Goal: Task Accomplishment & Management: Manage account settings

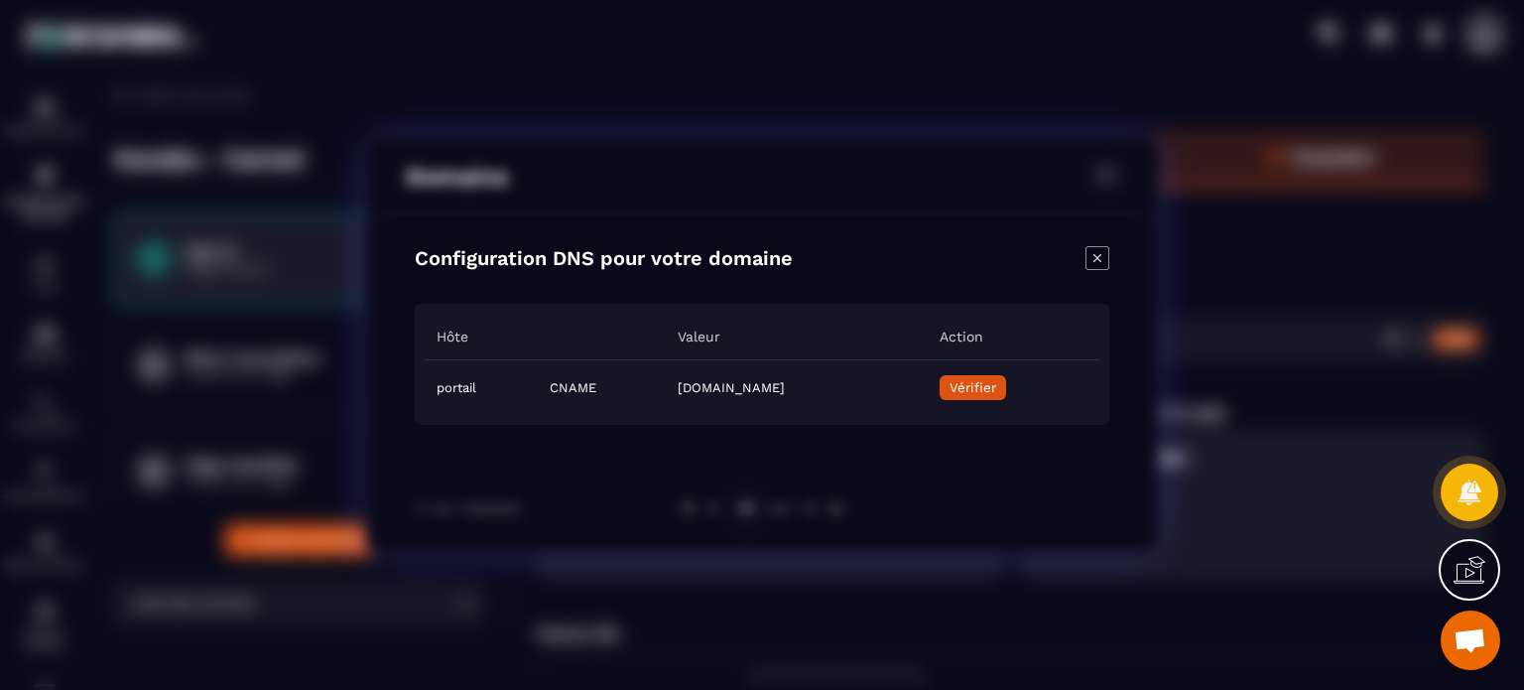
scroll to position [4810, 0]
click at [1107, 272] on div "Close modal" at bounding box center [1097, 260] width 24 height 28
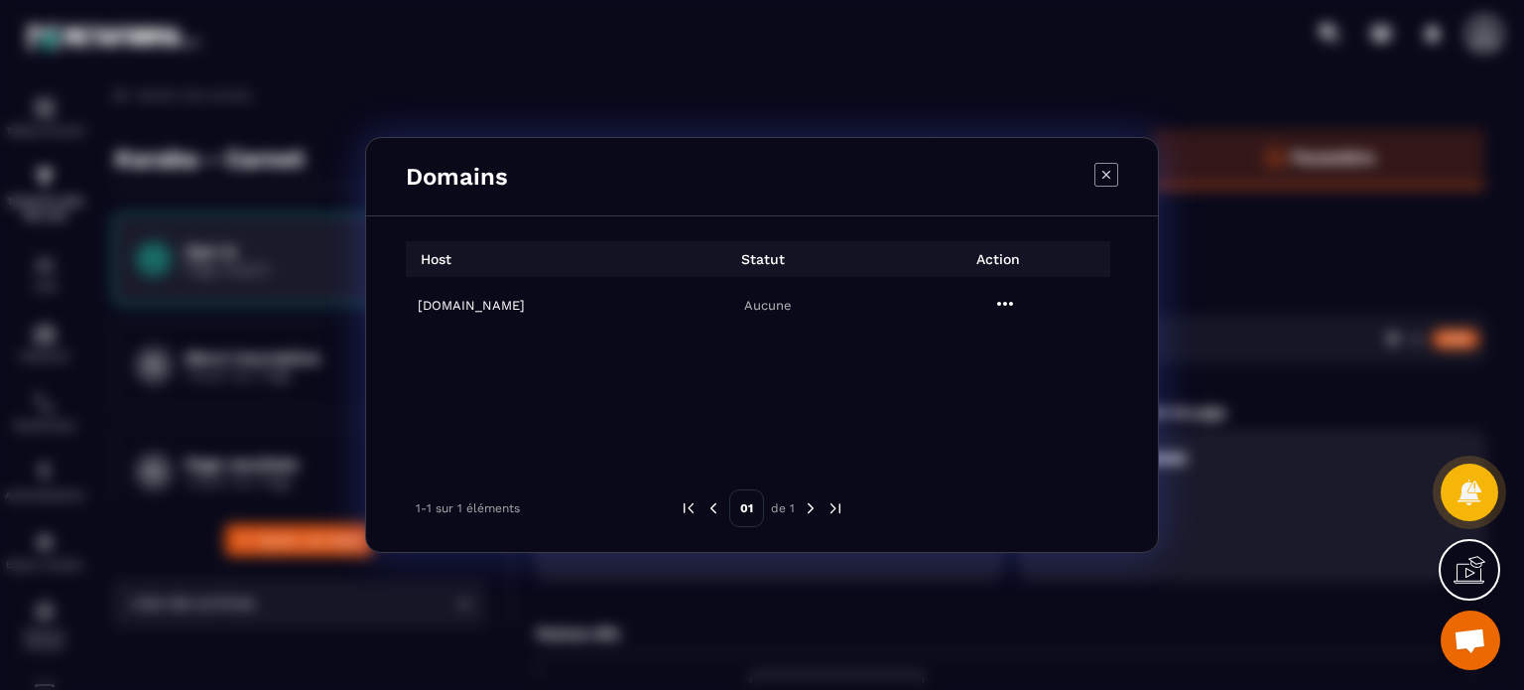
click at [1103, 169] on icon "Modal window" at bounding box center [1106, 175] width 24 height 24
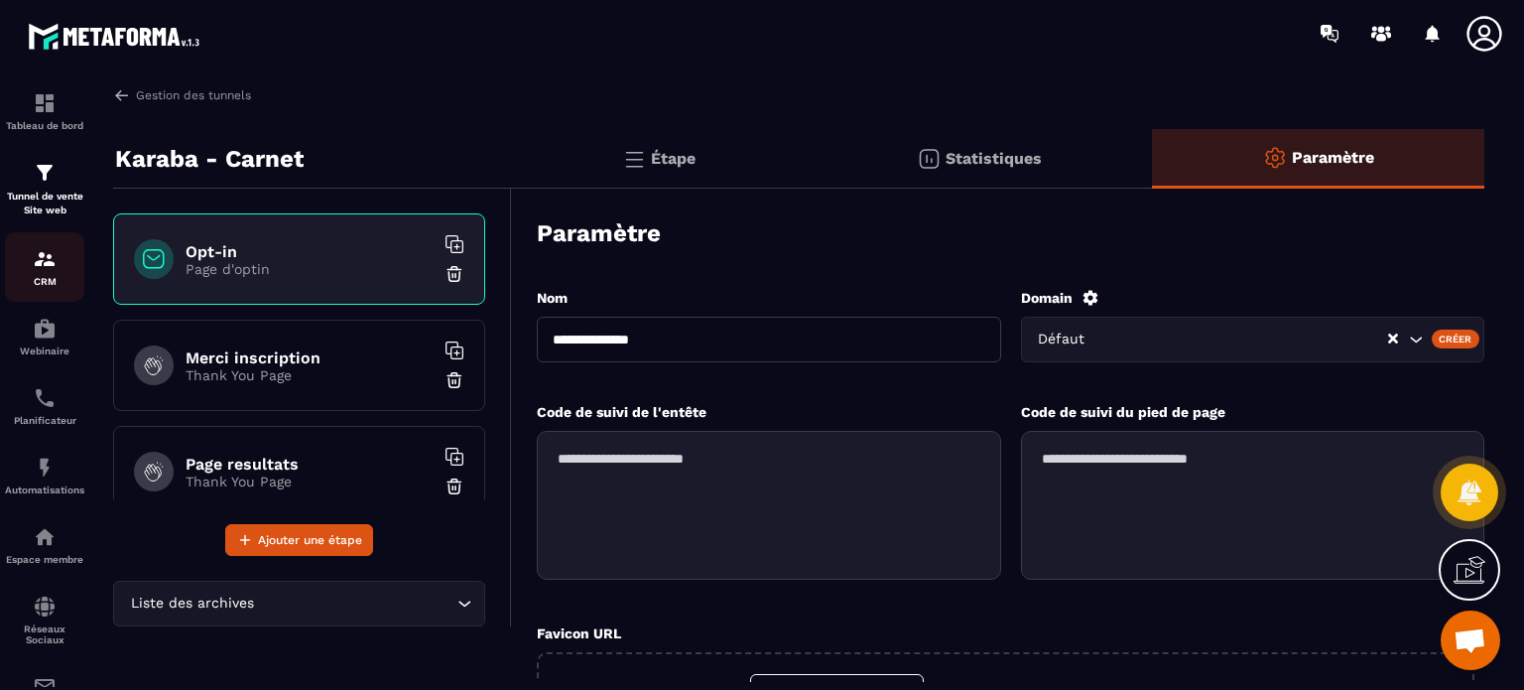
scroll to position [0, 0]
click at [1475, 634] on span "Ouvrir le chat" at bounding box center [1469, 642] width 33 height 28
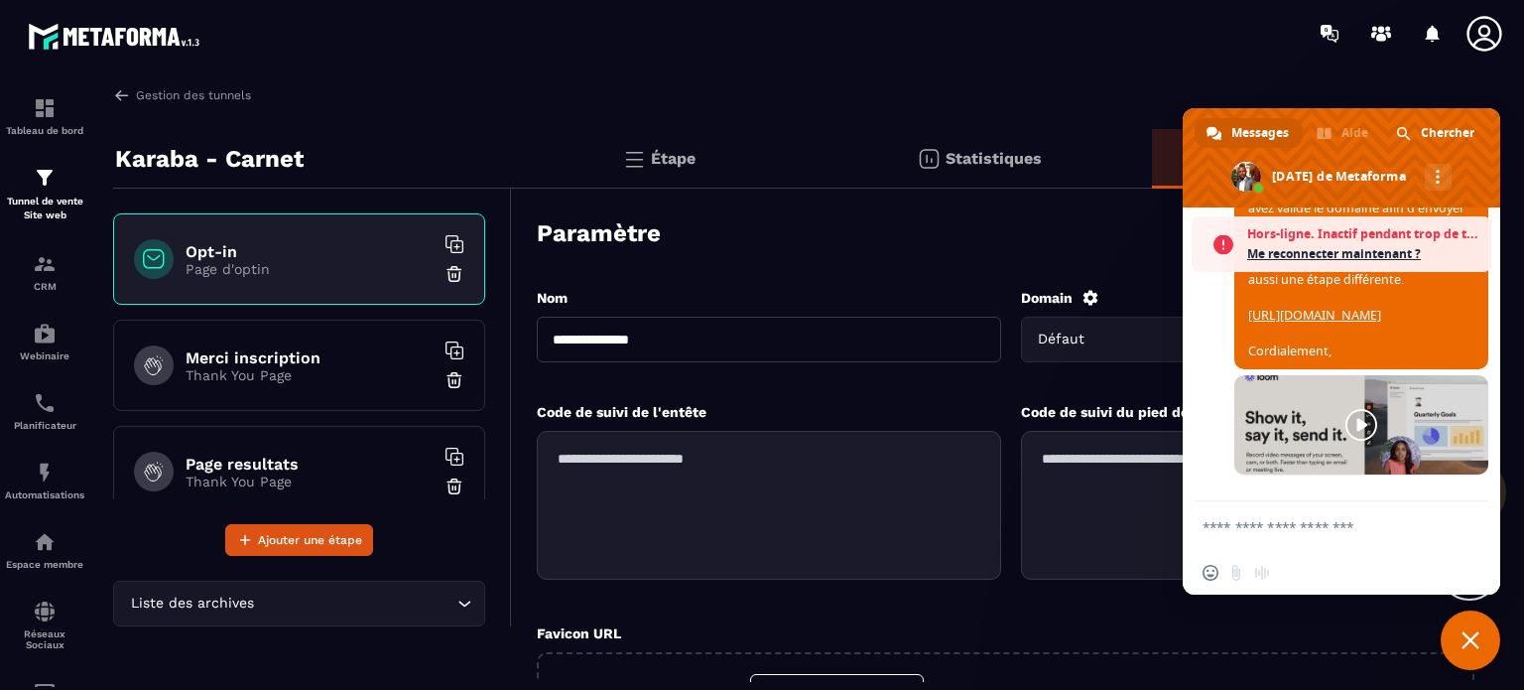
scroll to position [4986, 0]
click at [1335, 138] on span at bounding box center [1341, 157] width 317 height 99
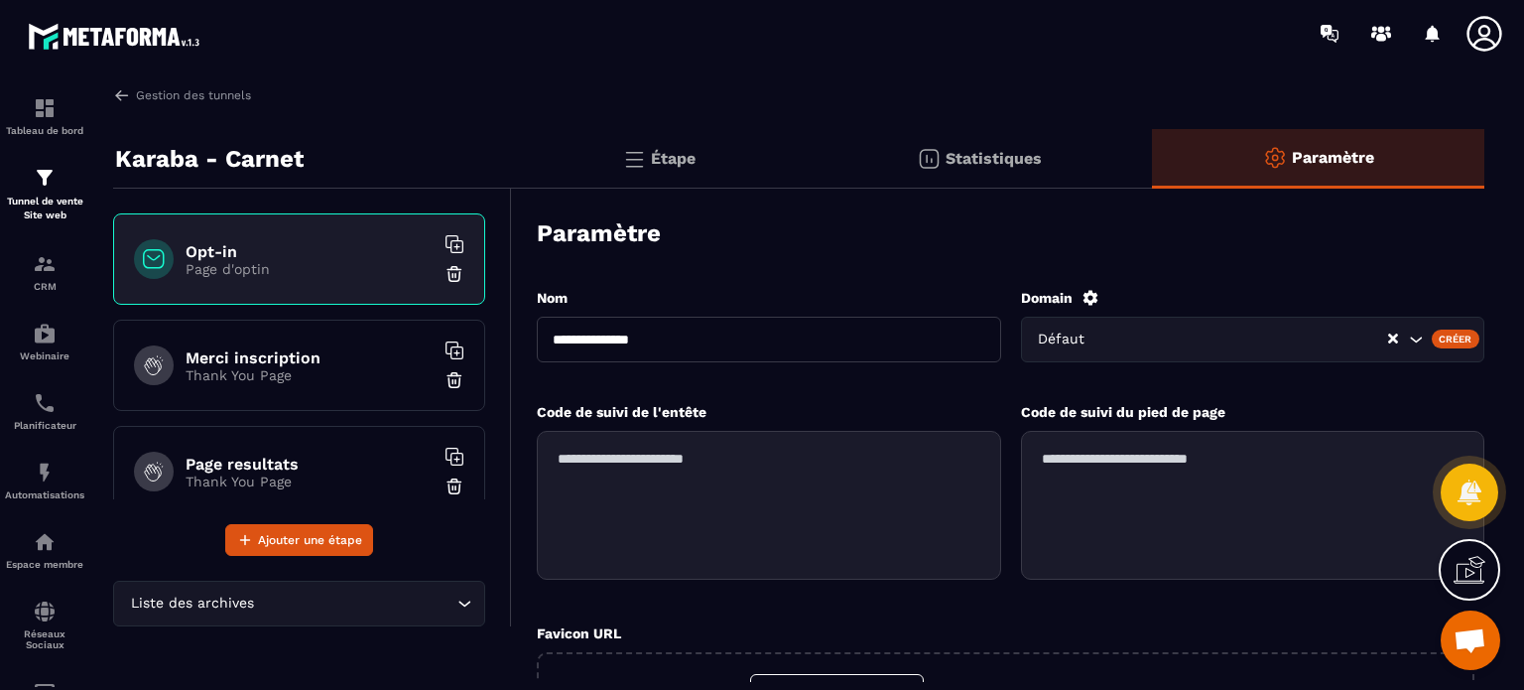
click at [1464, 567] on icon at bounding box center [1469, 570] width 32 height 32
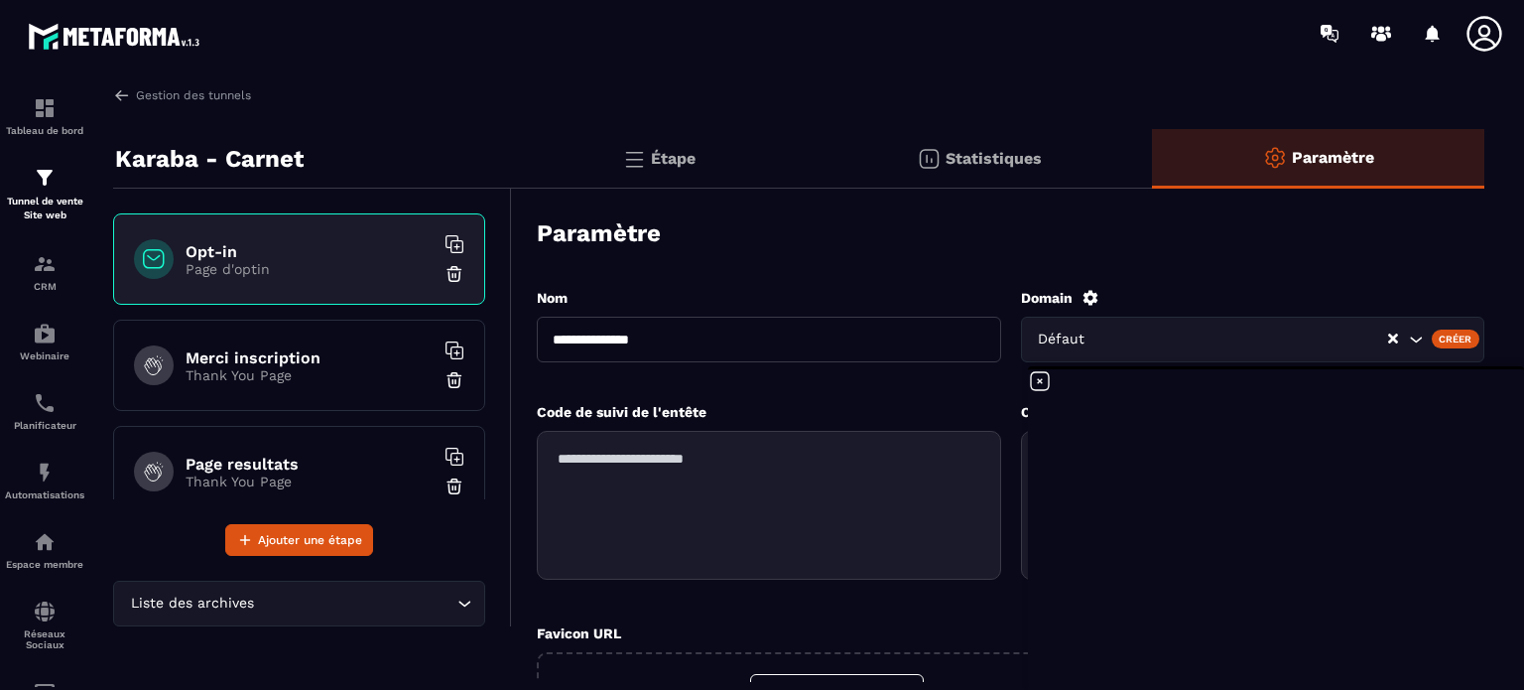
click at [1480, 261] on div "Paramètre" at bounding box center [1010, 232] width 947 height 69
click at [1038, 381] on icon at bounding box center [1040, 381] width 24 height 24
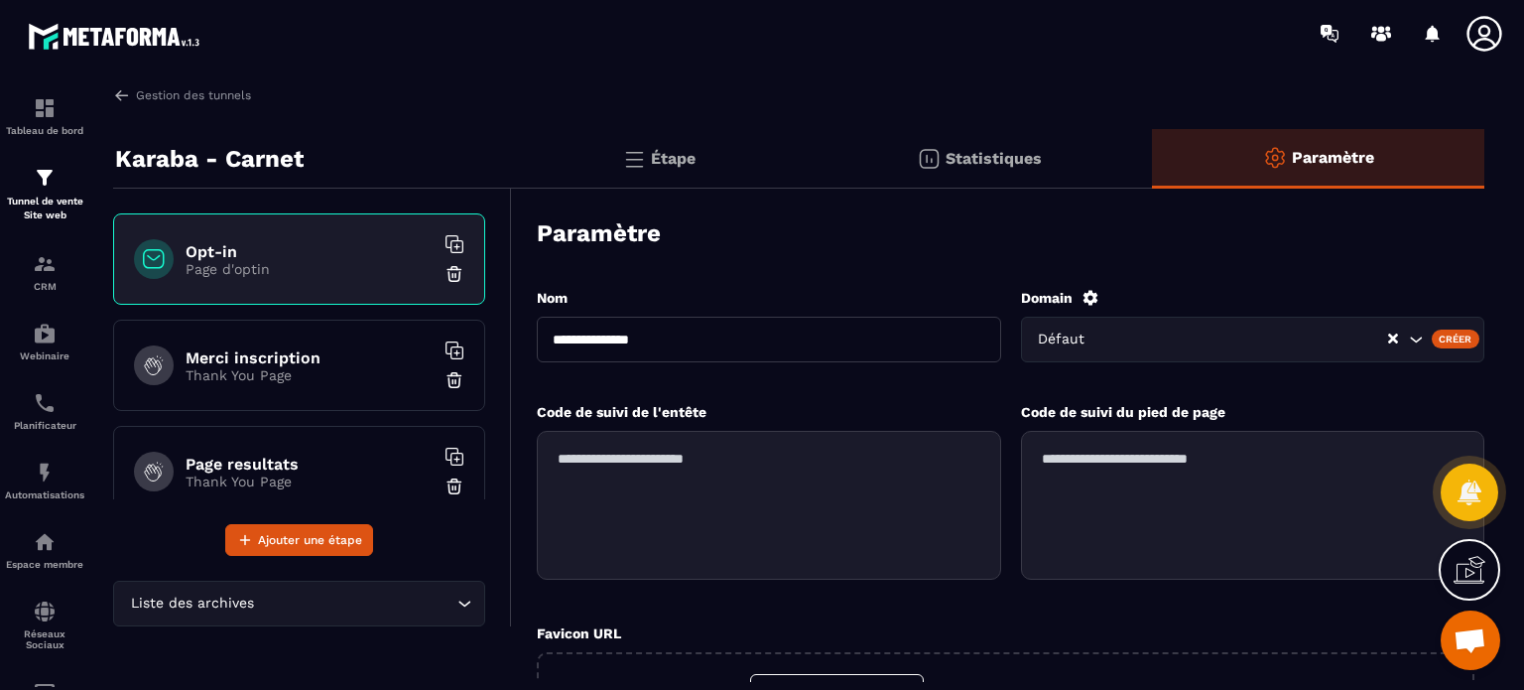
click at [1460, 636] on span "Ouvrir le chat" at bounding box center [1469, 642] width 33 height 28
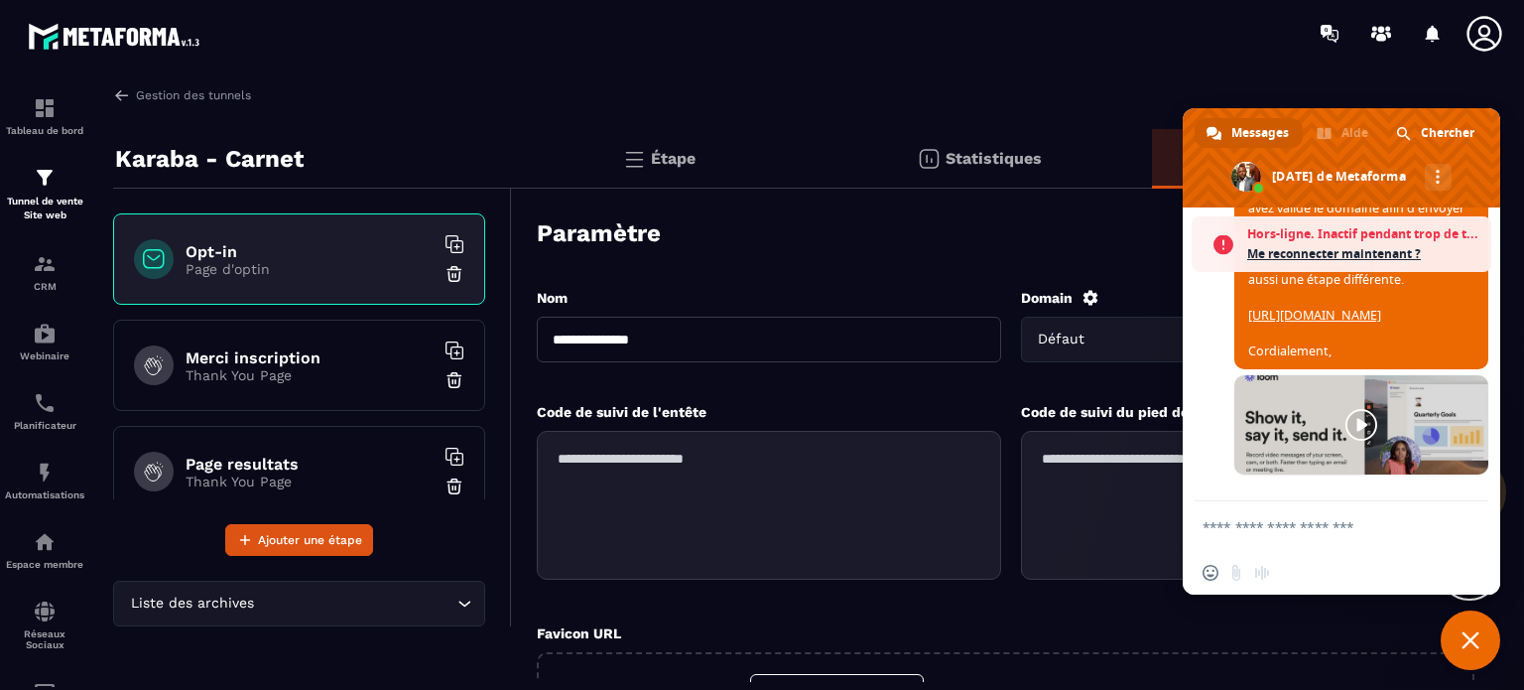
scroll to position [4872, 0]
click at [1311, 255] on span "Me reconnecter maintenant ?" at bounding box center [1364, 254] width 234 height 20
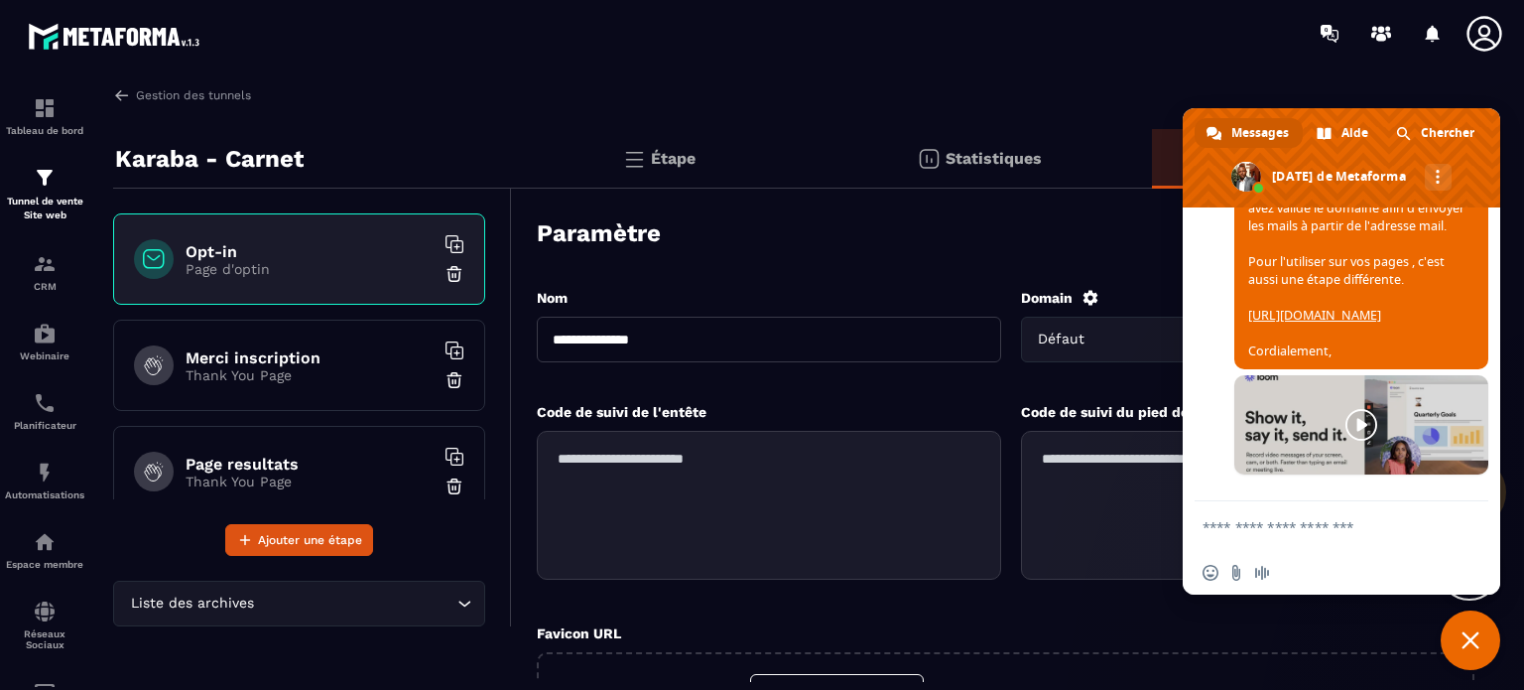
scroll to position [4921, 0]
click at [1311, 527] on textarea "Entrez votre message..." at bounding box center [1319, 527] width 234 height 18
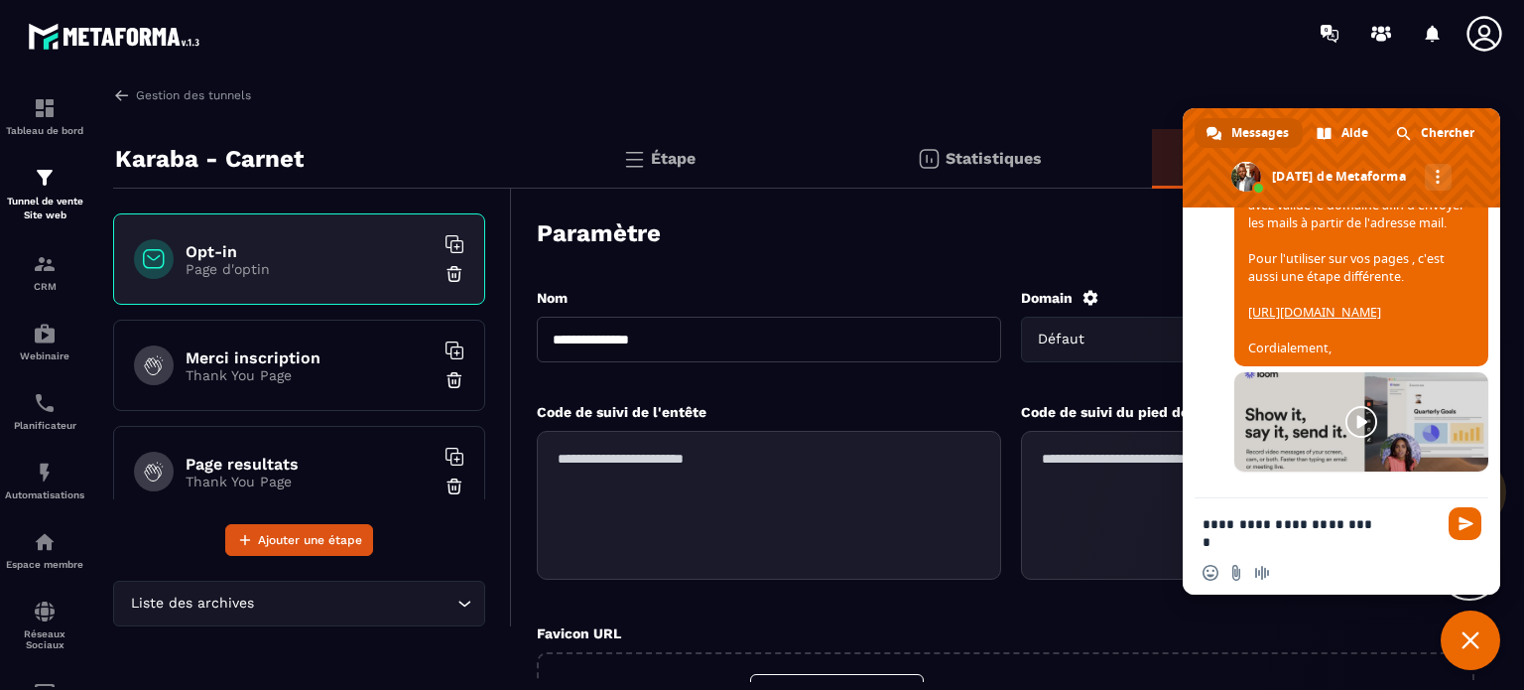
type textarea "**********"
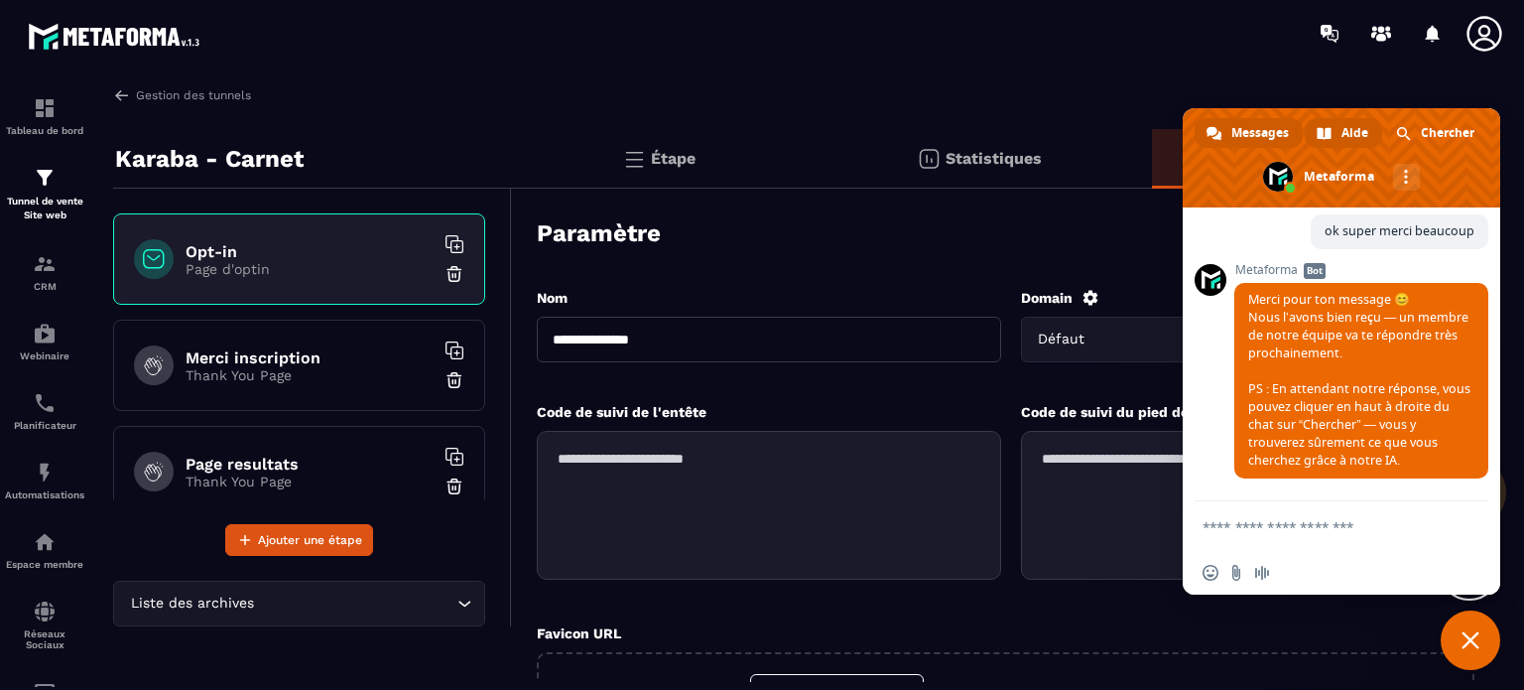
scroll to position [4994, 0]
click at [1338, 128] on div "Aide" at bounding box center [1343, 133] width 77 height 30
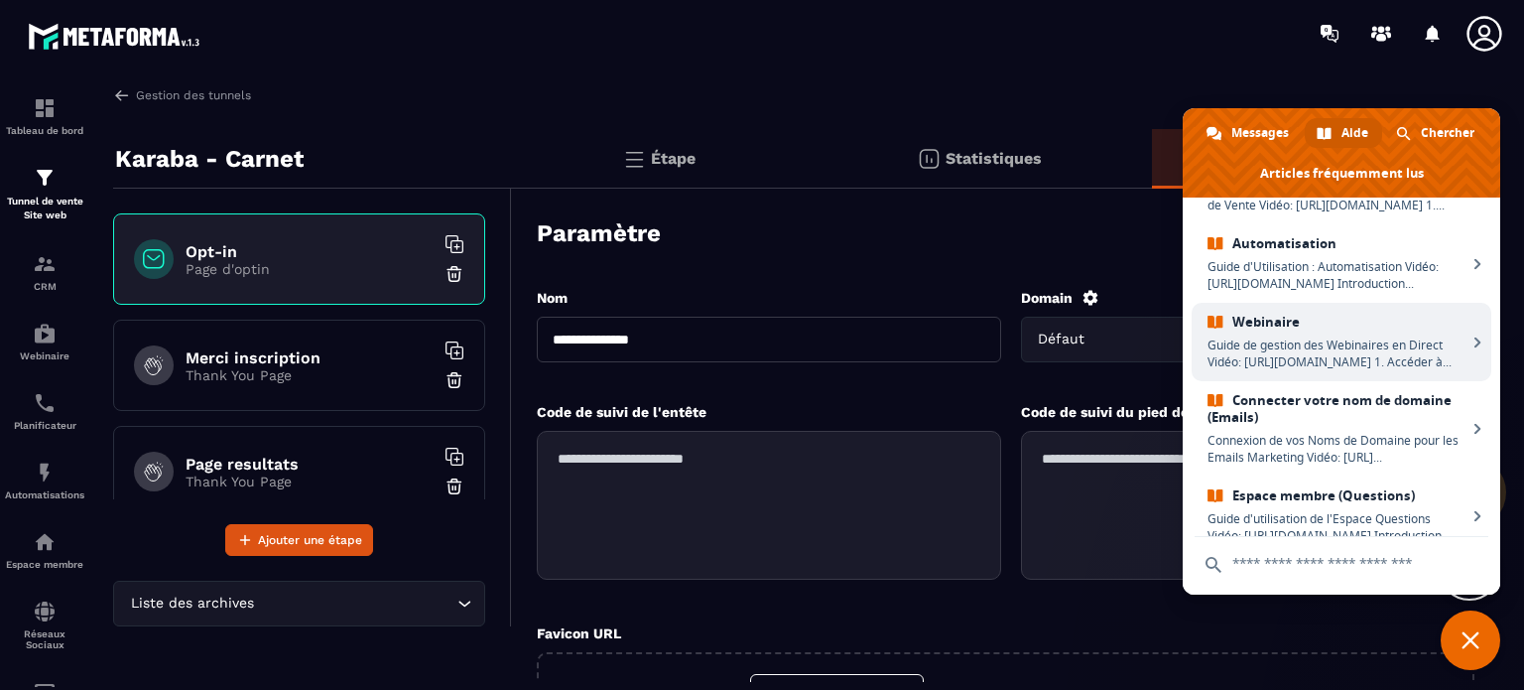
scroll to position [512, 0]
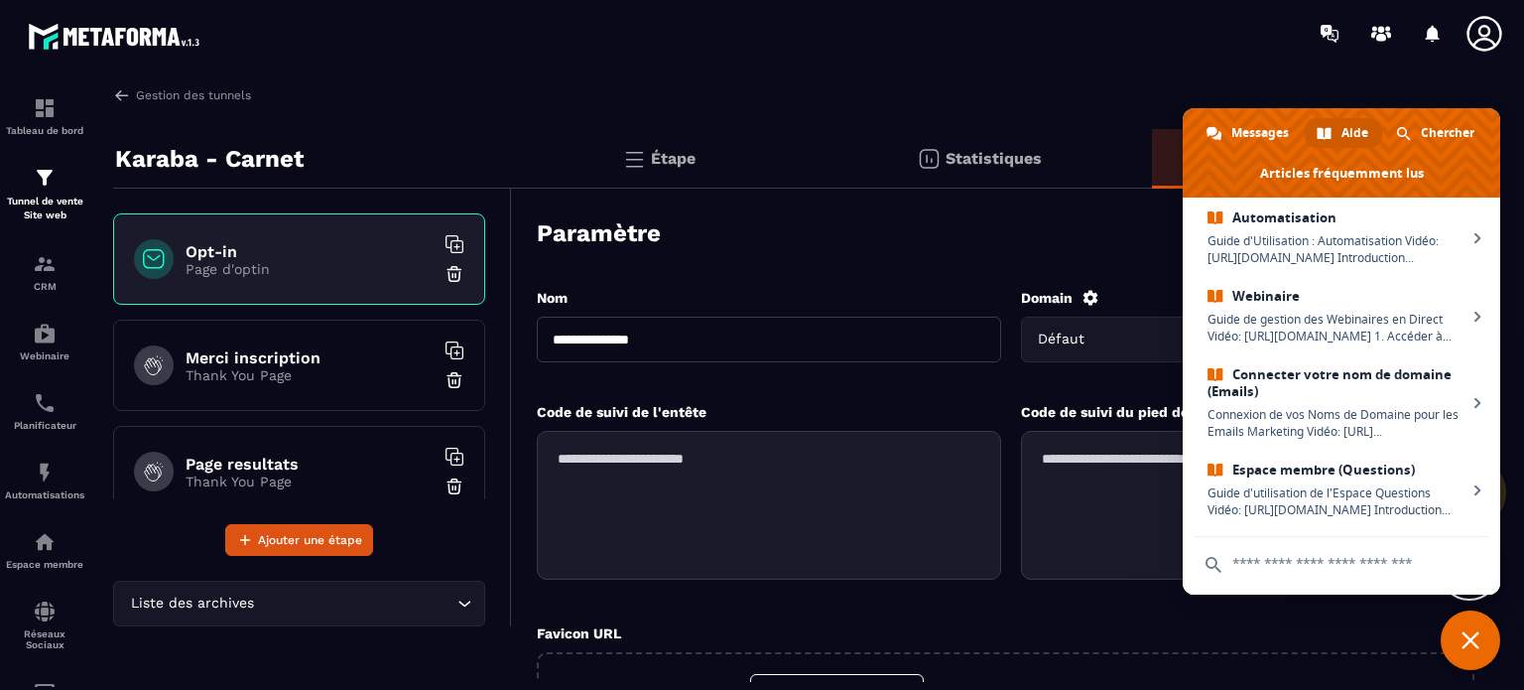
click at [1268, 565] on input "text" at bounding box center [1342, 564] width 294 height 54
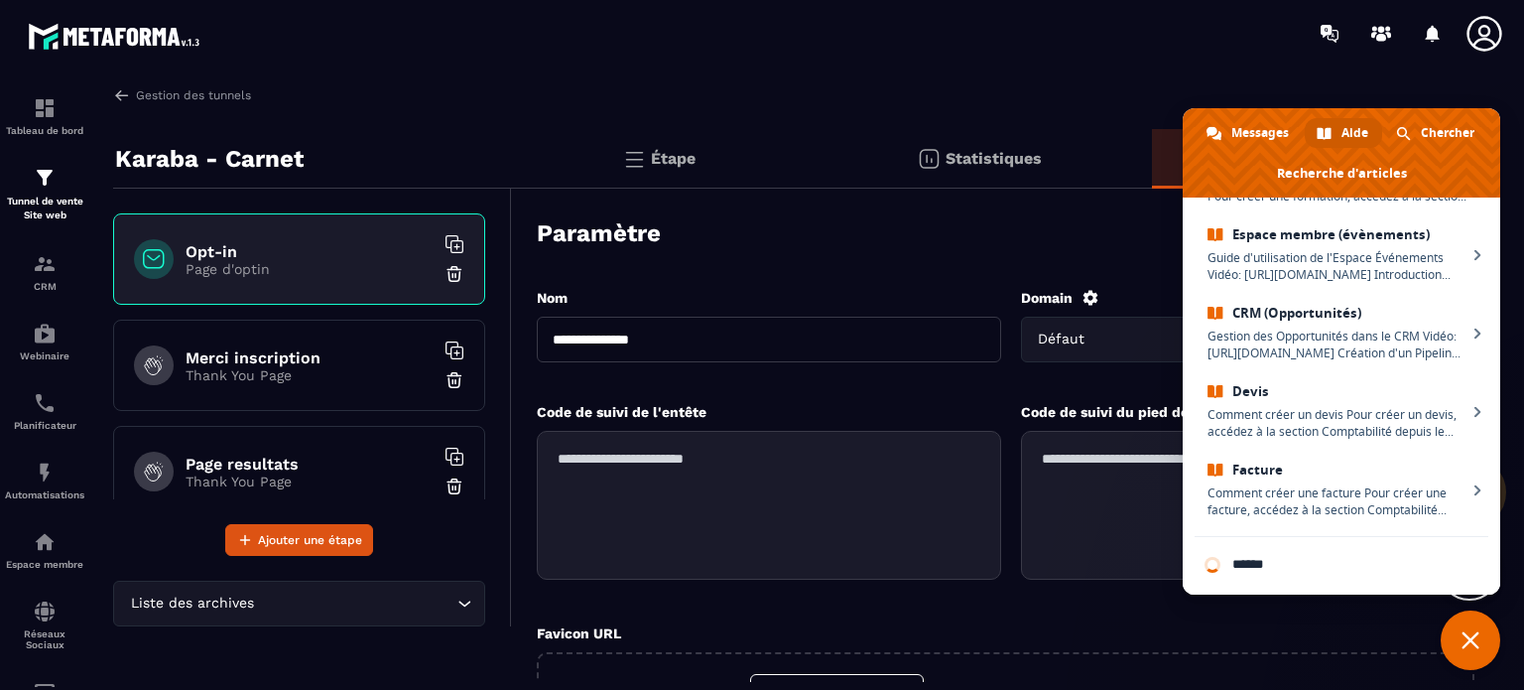
scroll to position [0, 0]
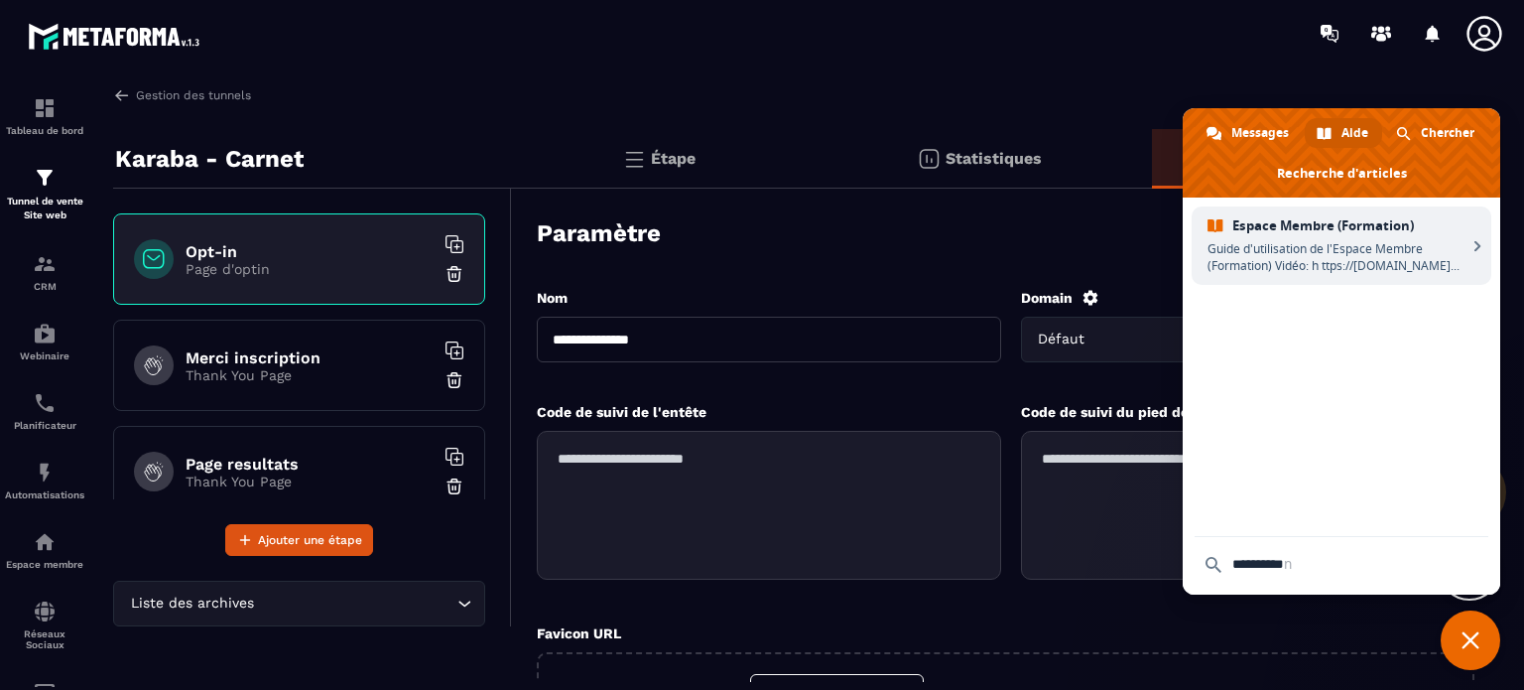
type input "**********"
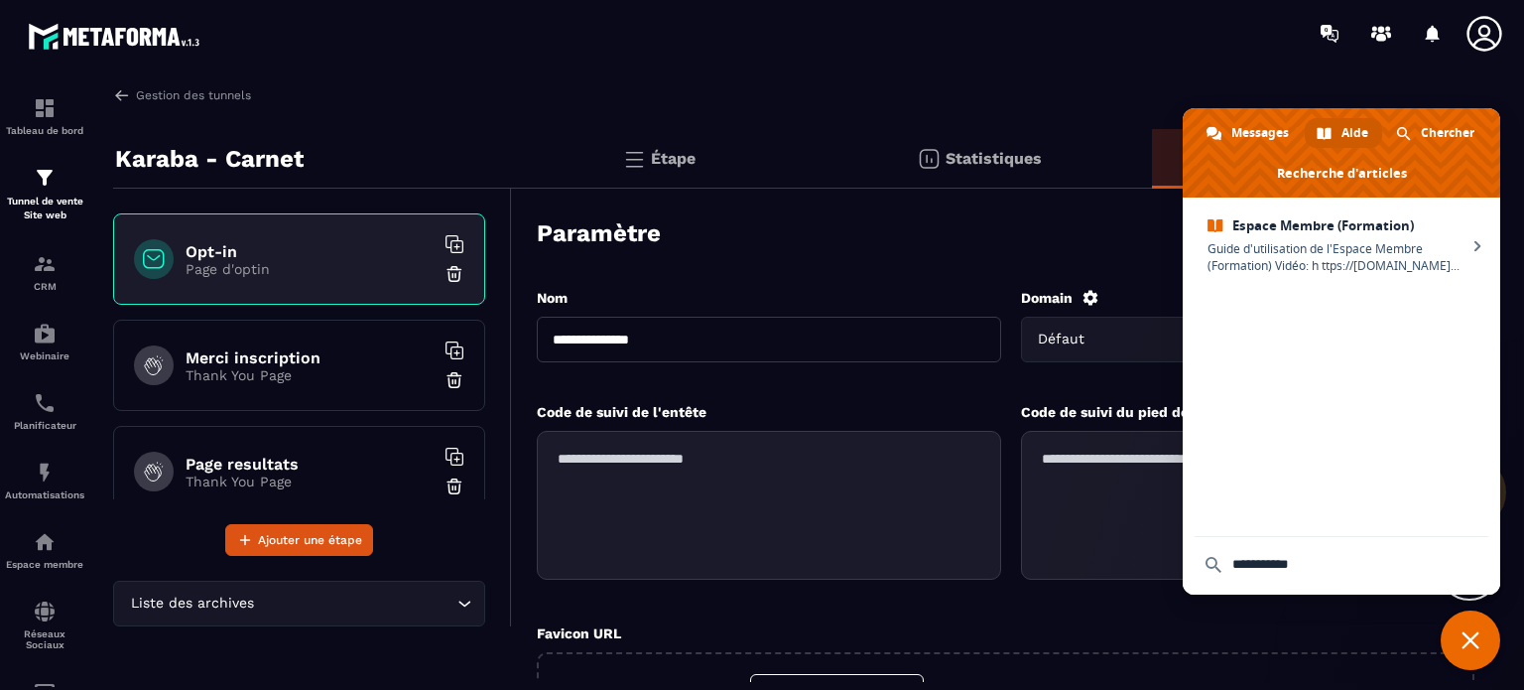
click at [1316, 565] on input "**********" at bounding box center [1342, 564] width 294 height 54
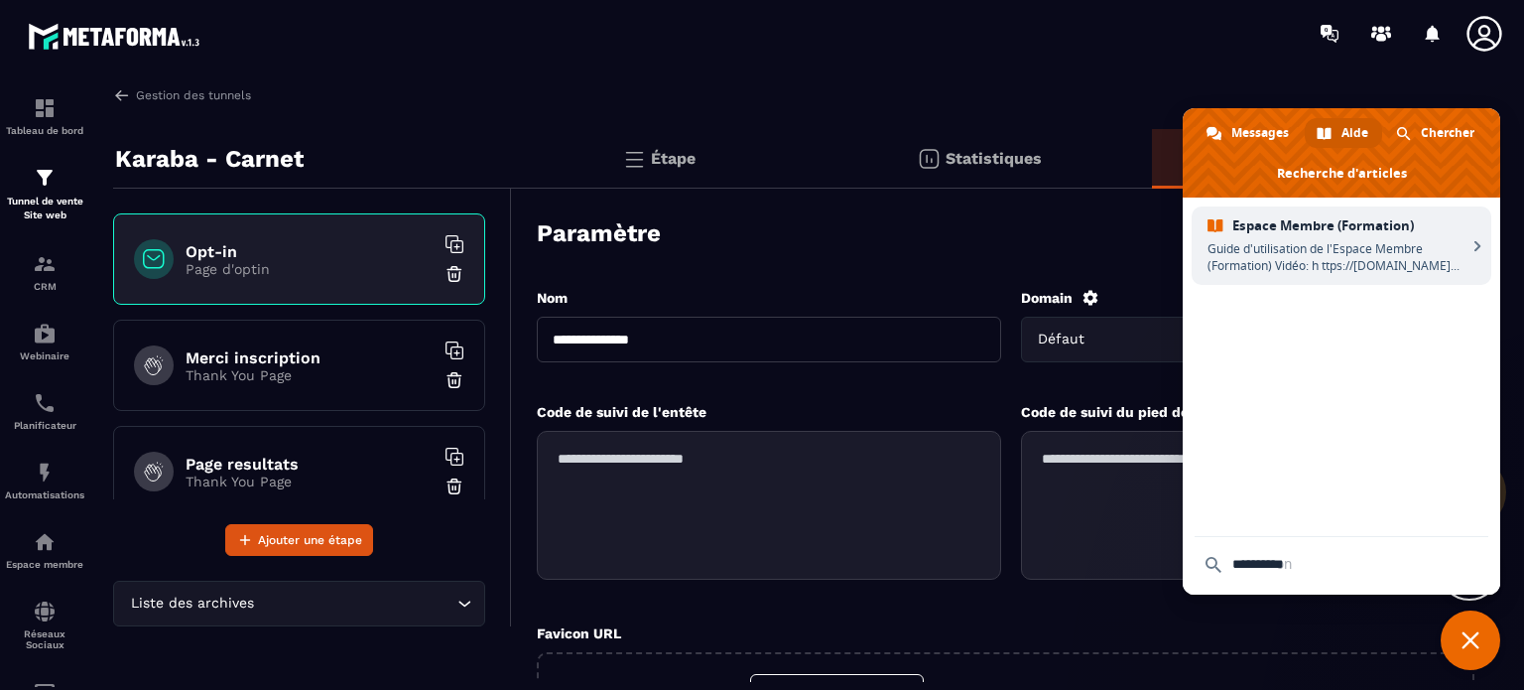
type input "**********"
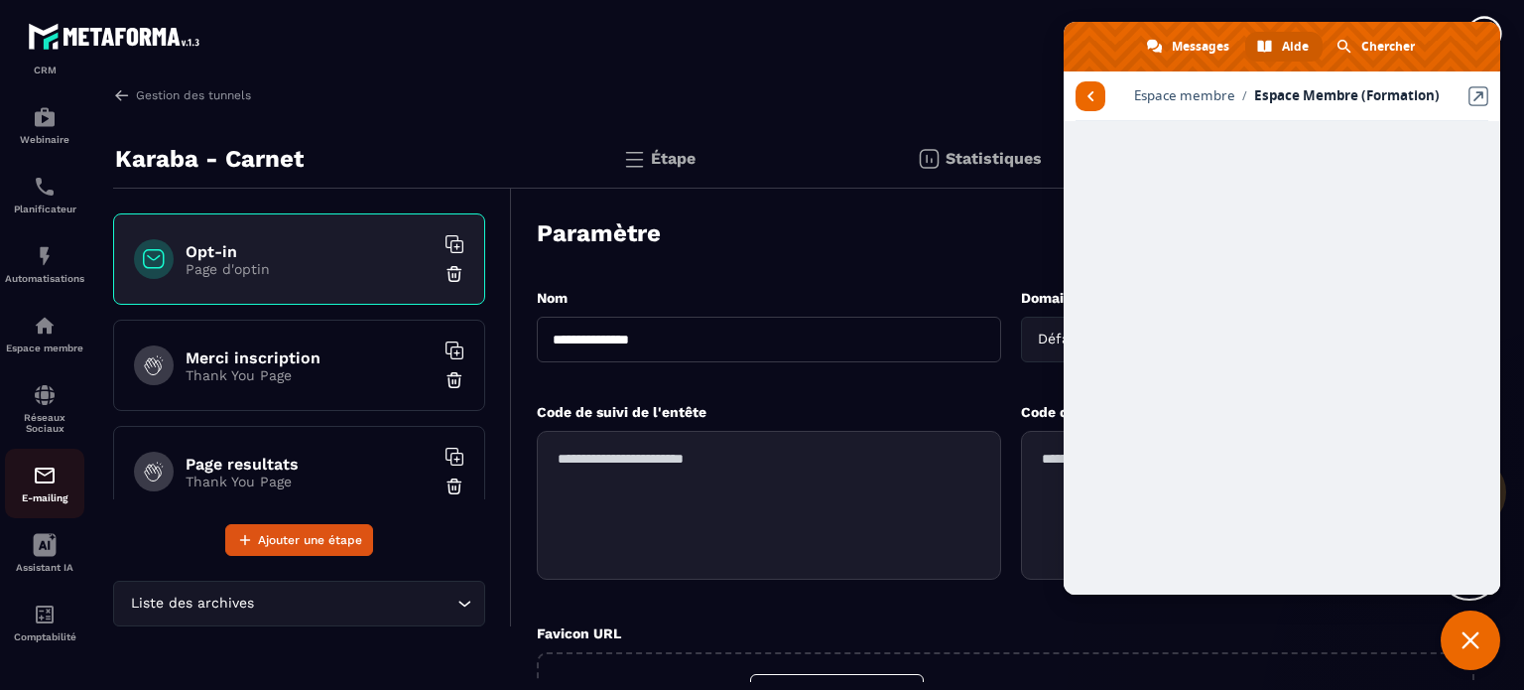
scroll to position [226, 0]
click at [56, 321] on img at bounding box center [45, 326] width 24 height 24
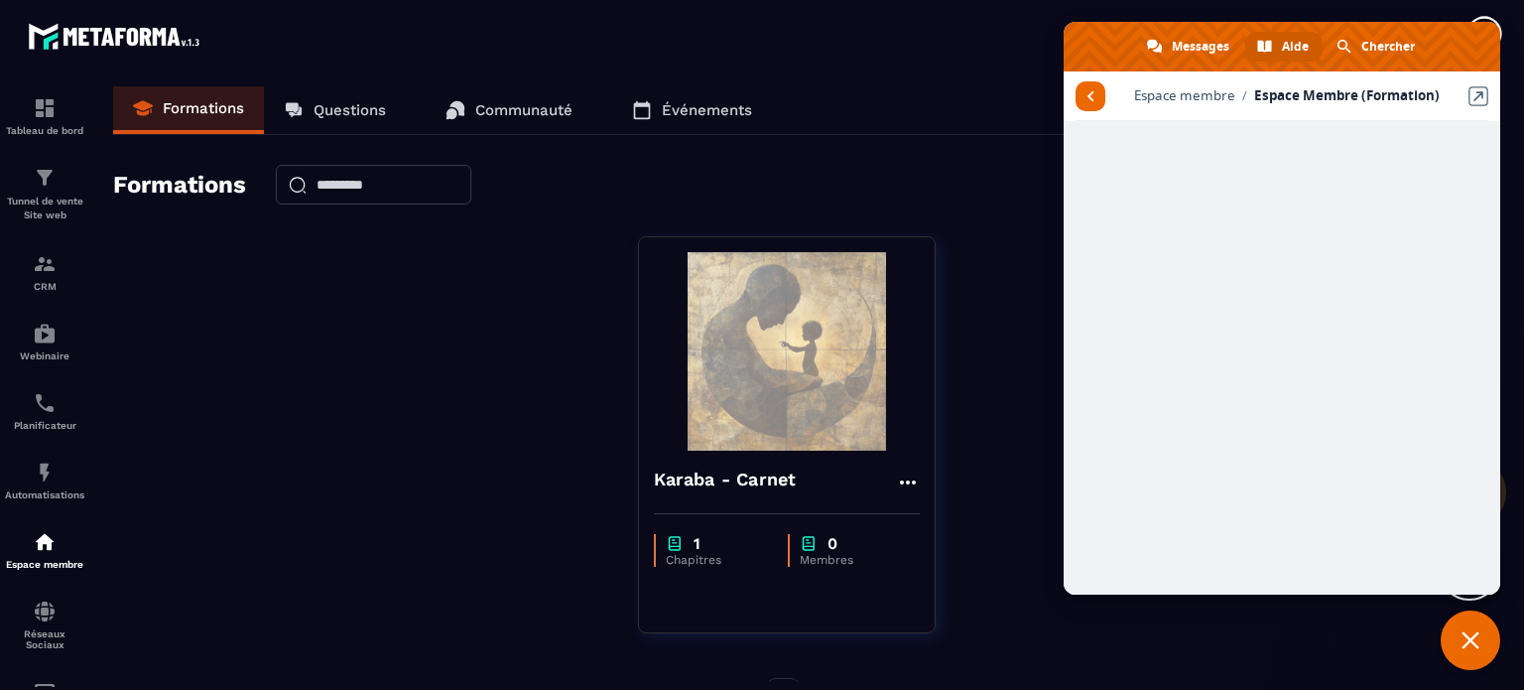
click at [1476, 652] on span "Fermer le chat" at bounding box center [1471, 640] width 60 height 60
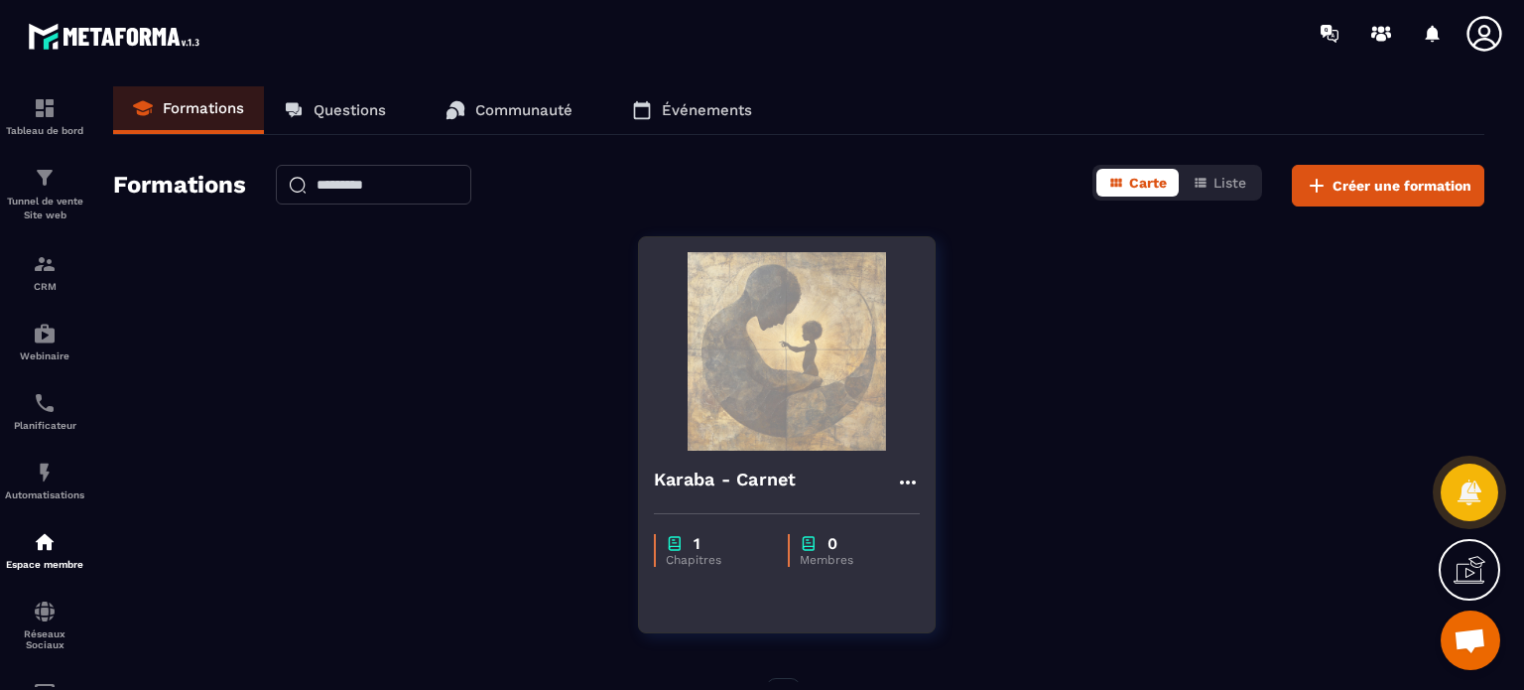
click at [909, 479] on icon at bounding box center [908, 482] width 24 height 24
click at [948, 505] on button "Modifier" at bounding box center [966, 523] width 124 height 36
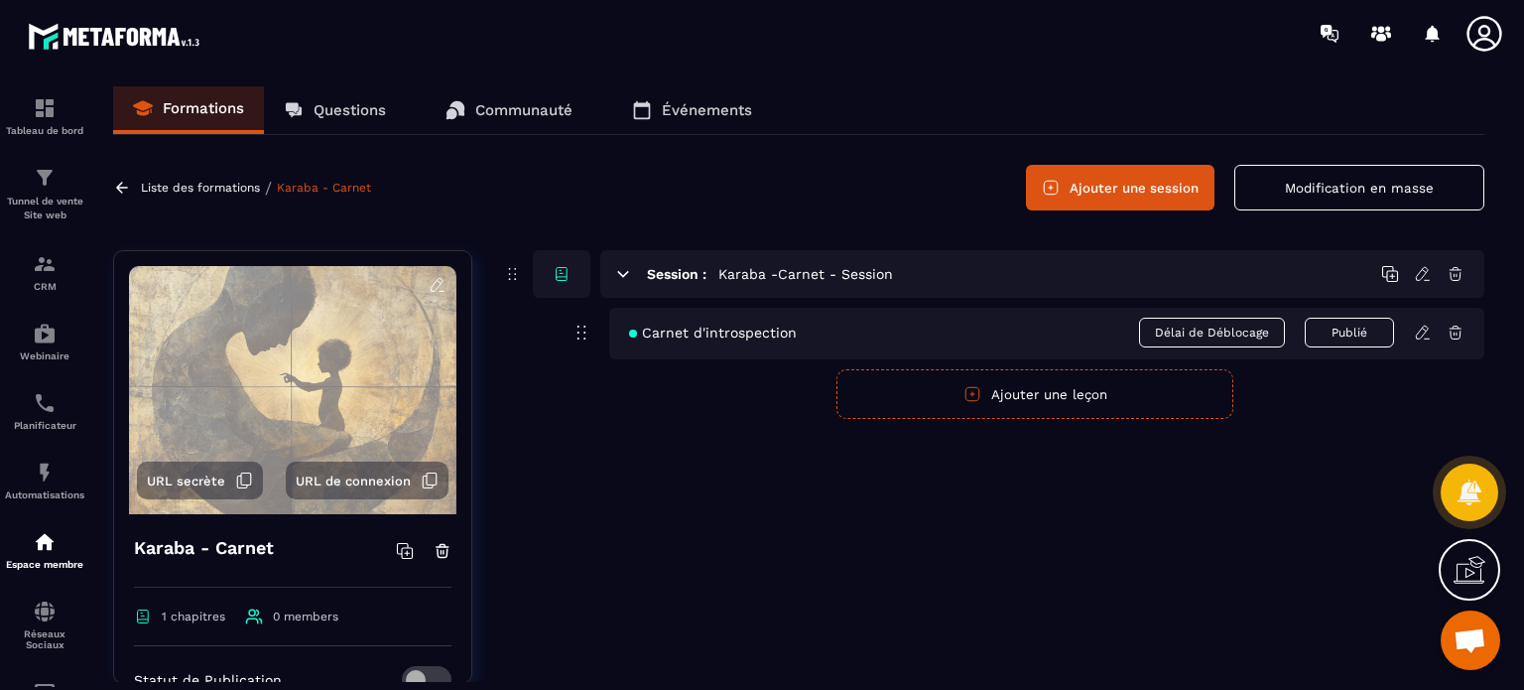
click at [325, 103] on p "Questions" at bounding box center [350, 110] width 72 height 18
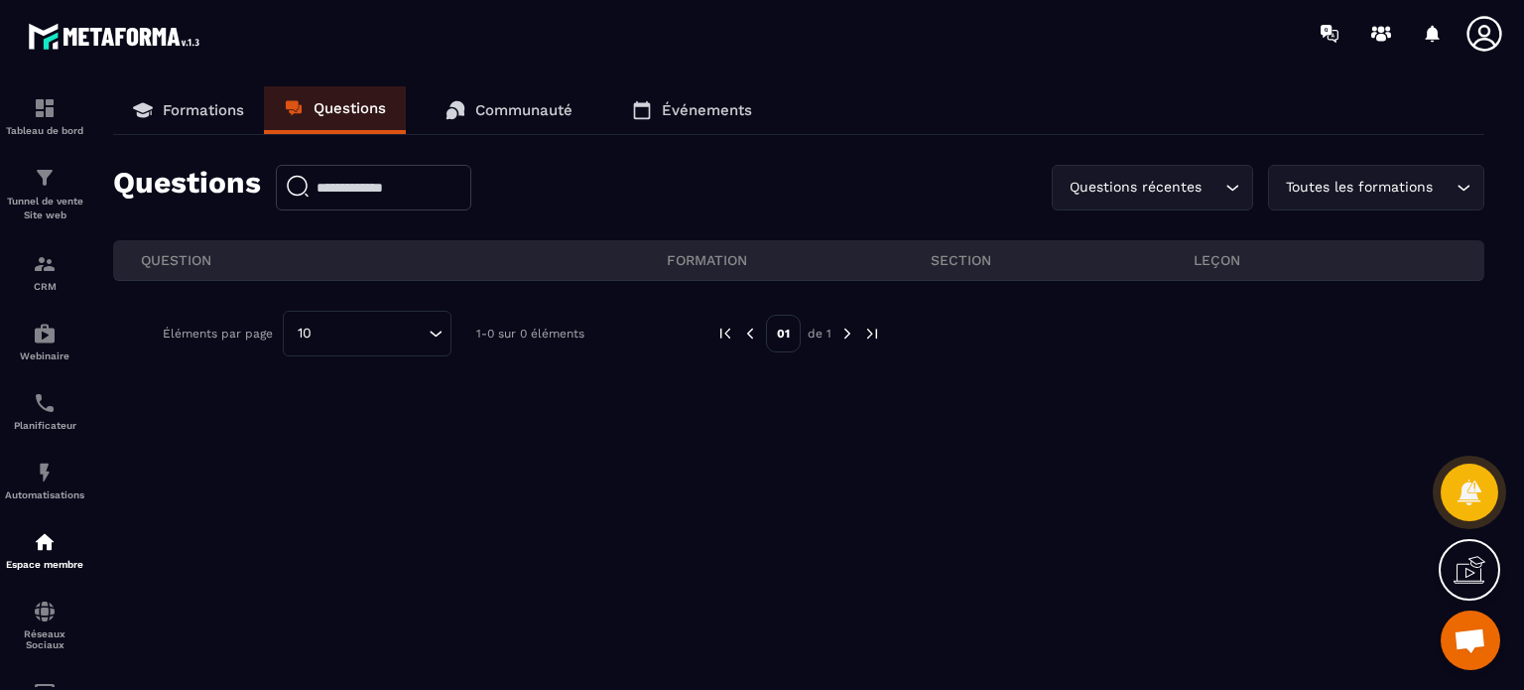
click at [528, 115] on p "Communauté" at bounding box center [523, 110] width 97 height 18
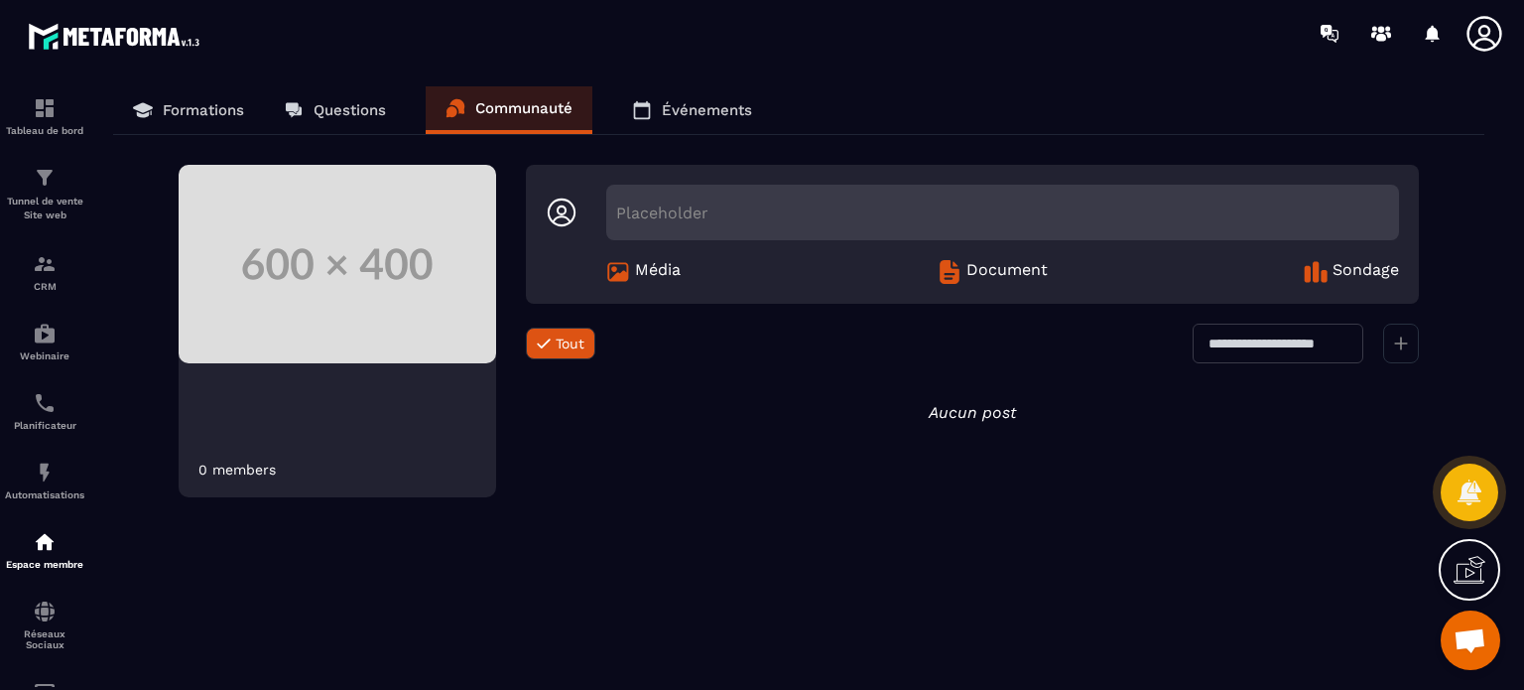
click at [528, 115] on p "Communauté" at bounding box center [523, 108] width 97 height 18
click at [689, 99] on link "Événements" at bounding box center [692, 110] width 160 height 48
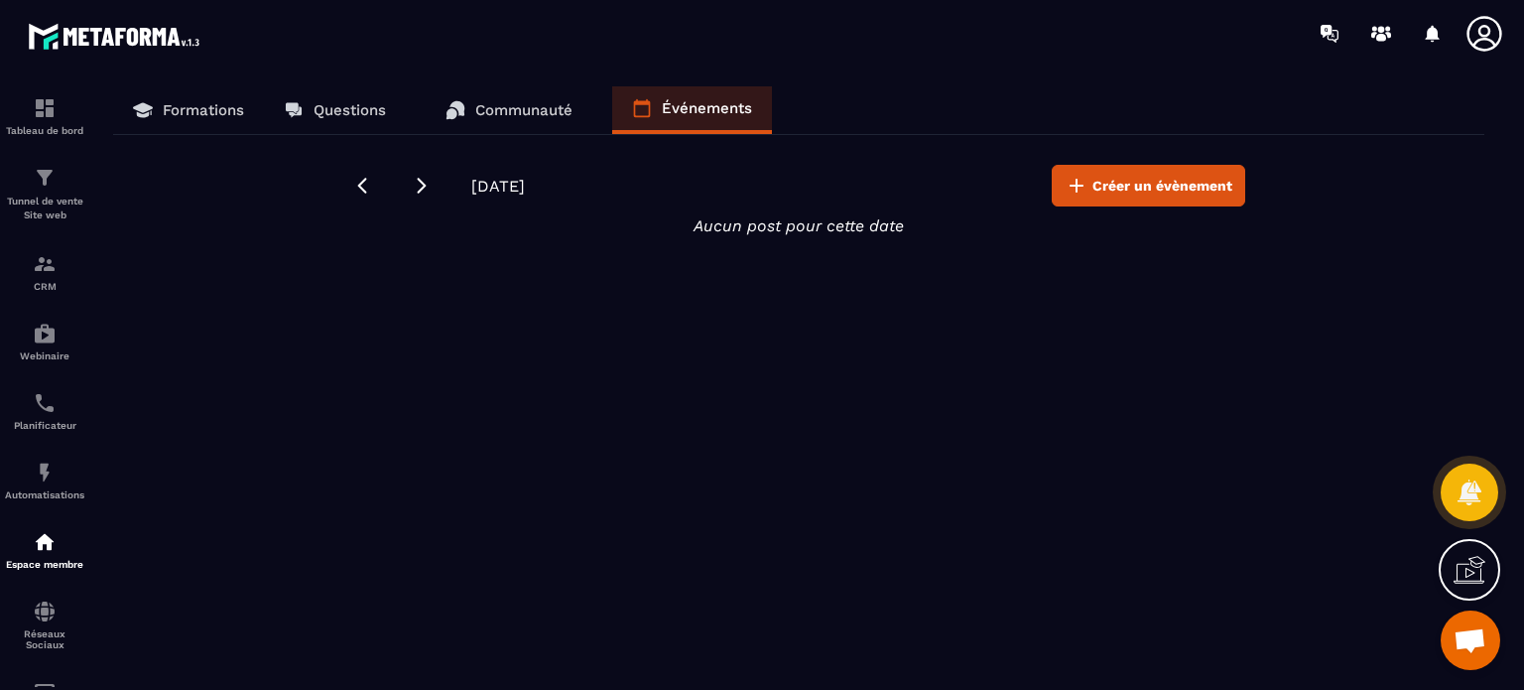
click at [159, 121] on link "Formations" at bounding box center [188, 110] width 151 height 48
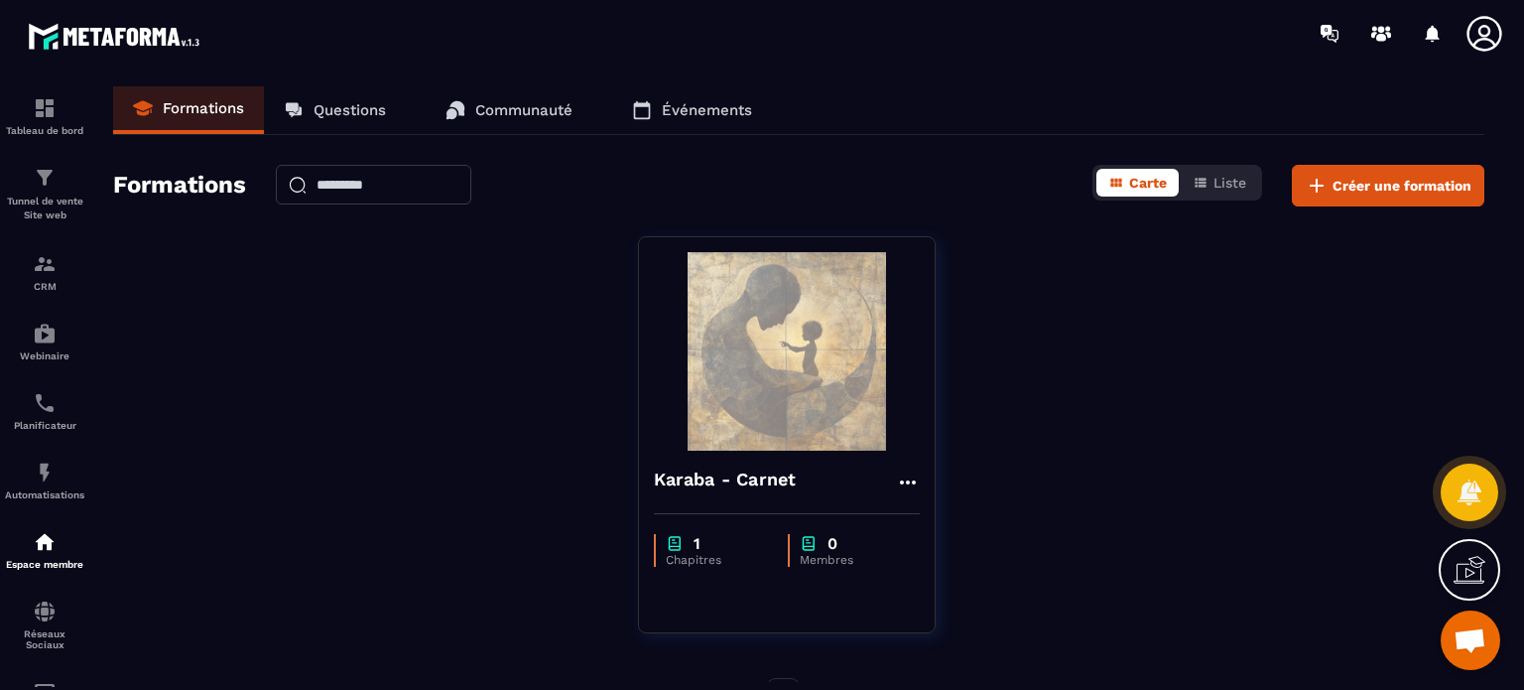
click at [1484, 36] on icon at bounding box center [1483, 33] width 35 height 35
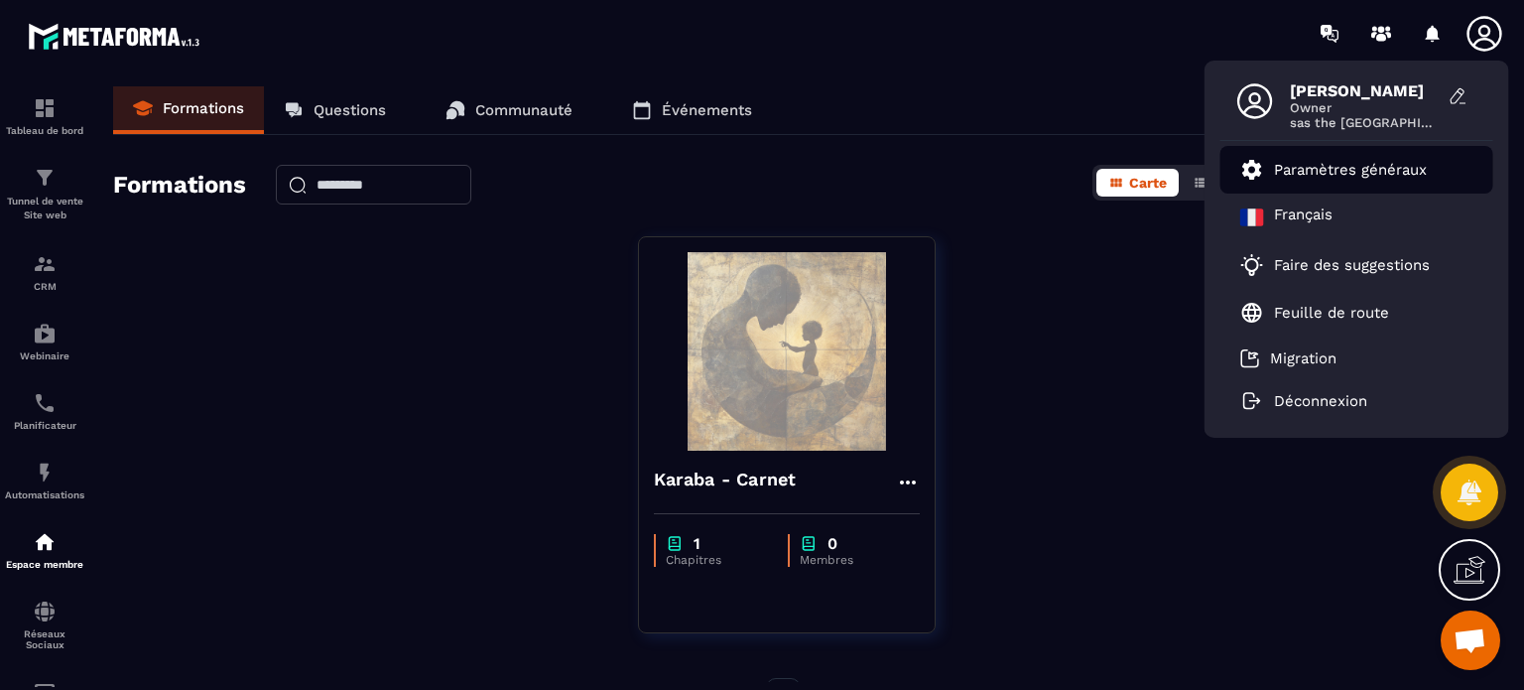
click at [1335, 178] on p "Paramètres généraux" at bounding box center [1350, 170] width 153 height 18
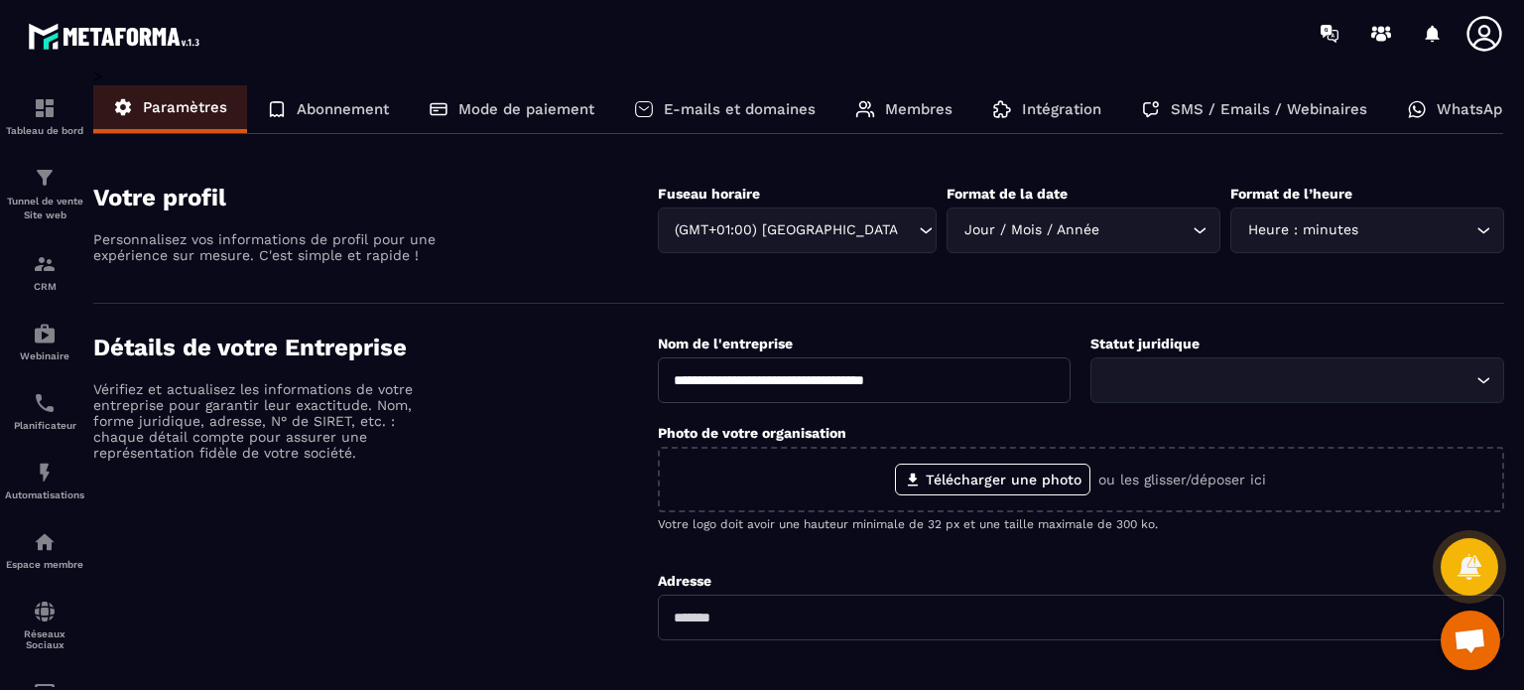
click at [1075, 108] on p "Intégration" at bounding box center [1061, 109] width 79 height 18
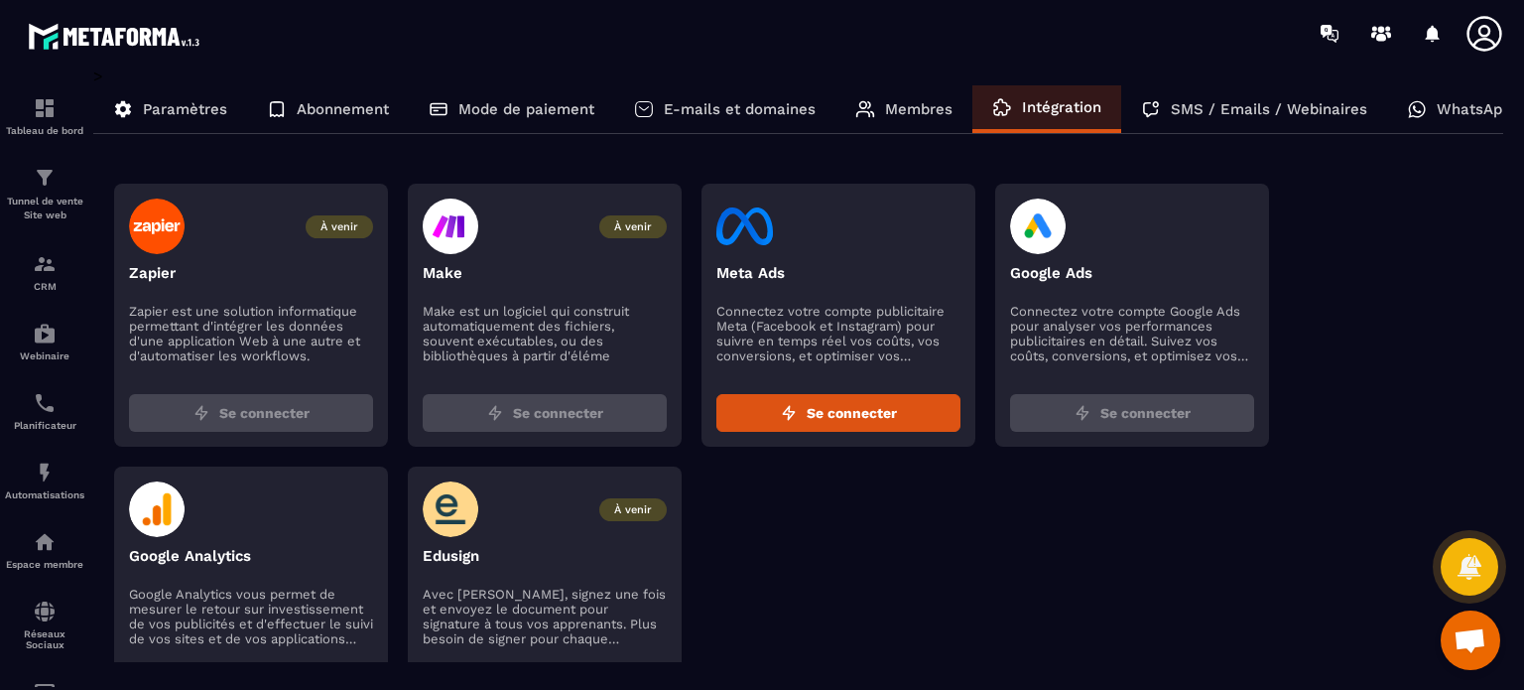
click at [1224, 114] on p "SMS / Emails / Webinaires" at bounding box center [1269, 109] width 196 height 18
